Goal: Information Seeking & Learning: Understand process/instructions

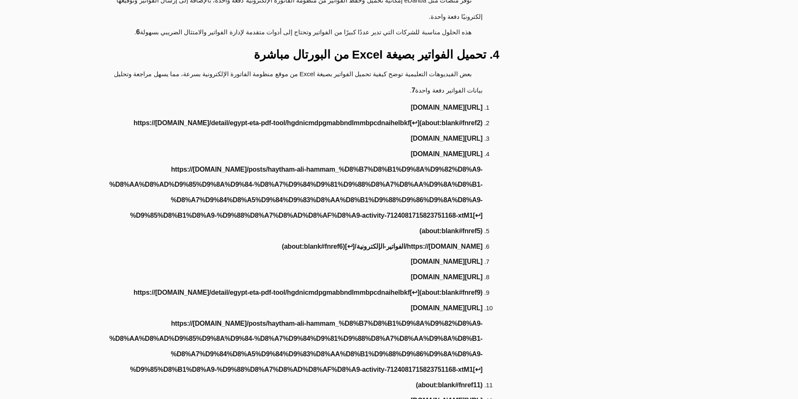
scroll to position [377, 0]
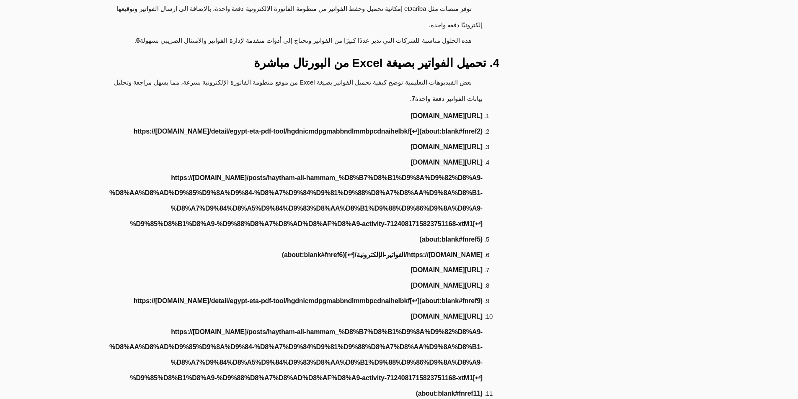
click at [385, 124] on link "https://[DOMAIN_NAME]/detail/egypt-eta-pdf-tool/hgdnicmdpgmabbndlmmbpcdnaihelbk…" at bounding box center [308, 131] width 349 height 15
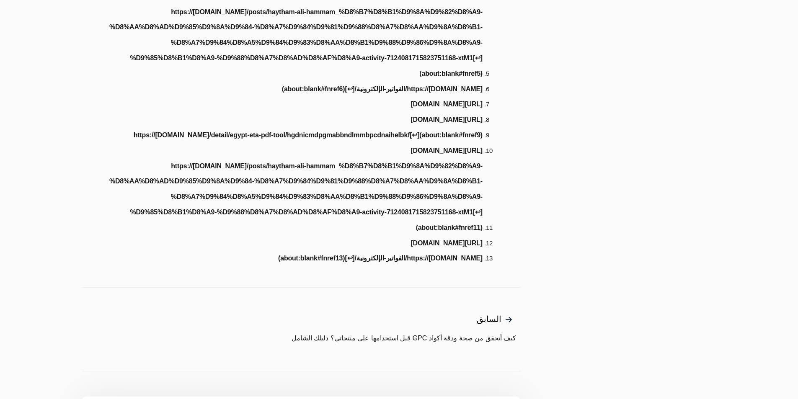
scroll to position [502, 0]
